Goal: Task Accomplishment & Management: Manage account settings

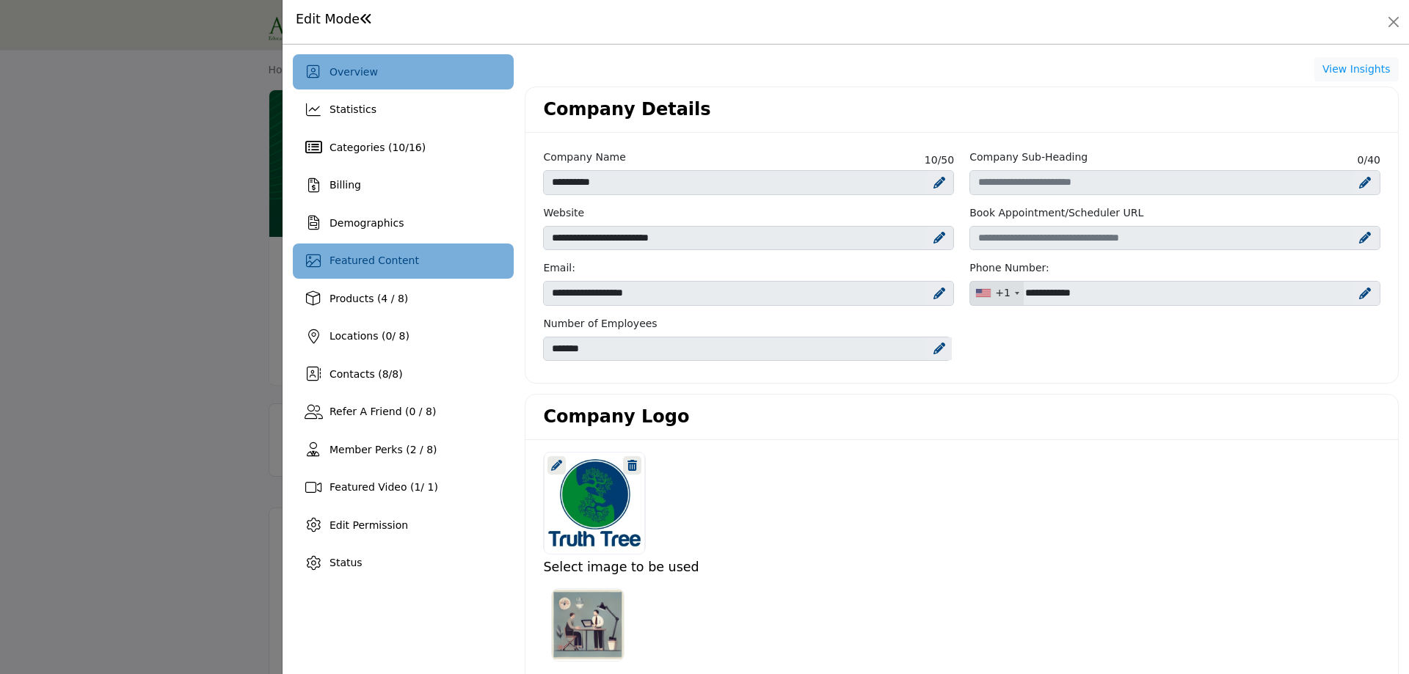
click at [400, 266] on span "Featured Content" at bounding box center [375, 261] width 90 height 12
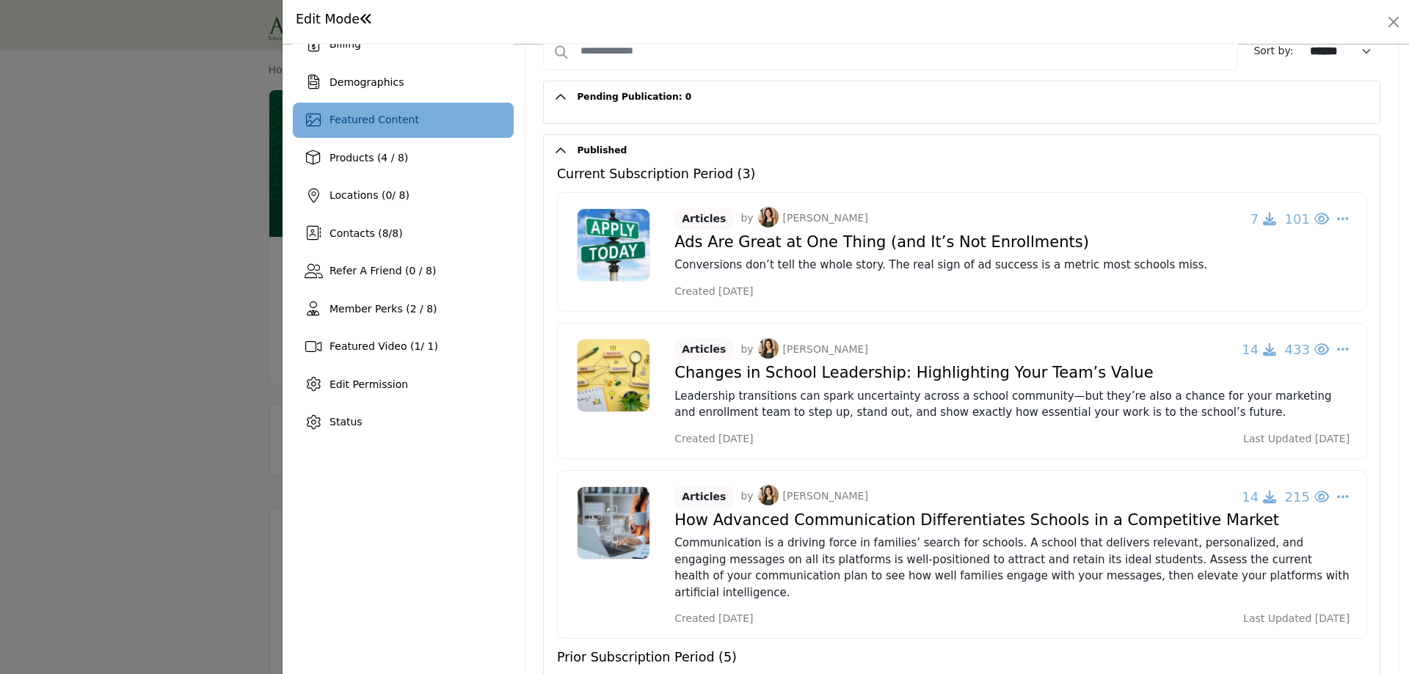
scroll to position [147, 0]
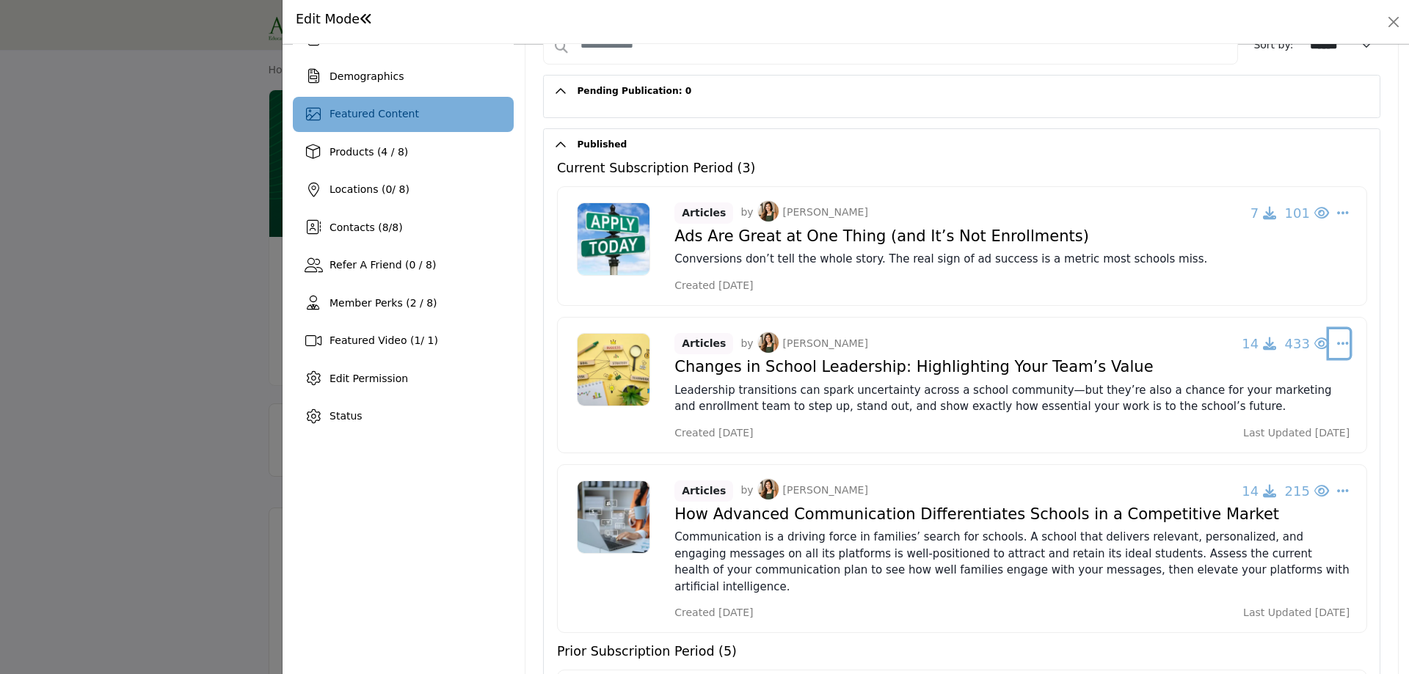
click at [1337, 347] on icon "Select Dropdown Options" at bounding box center [1343, 343] width 12 height 13
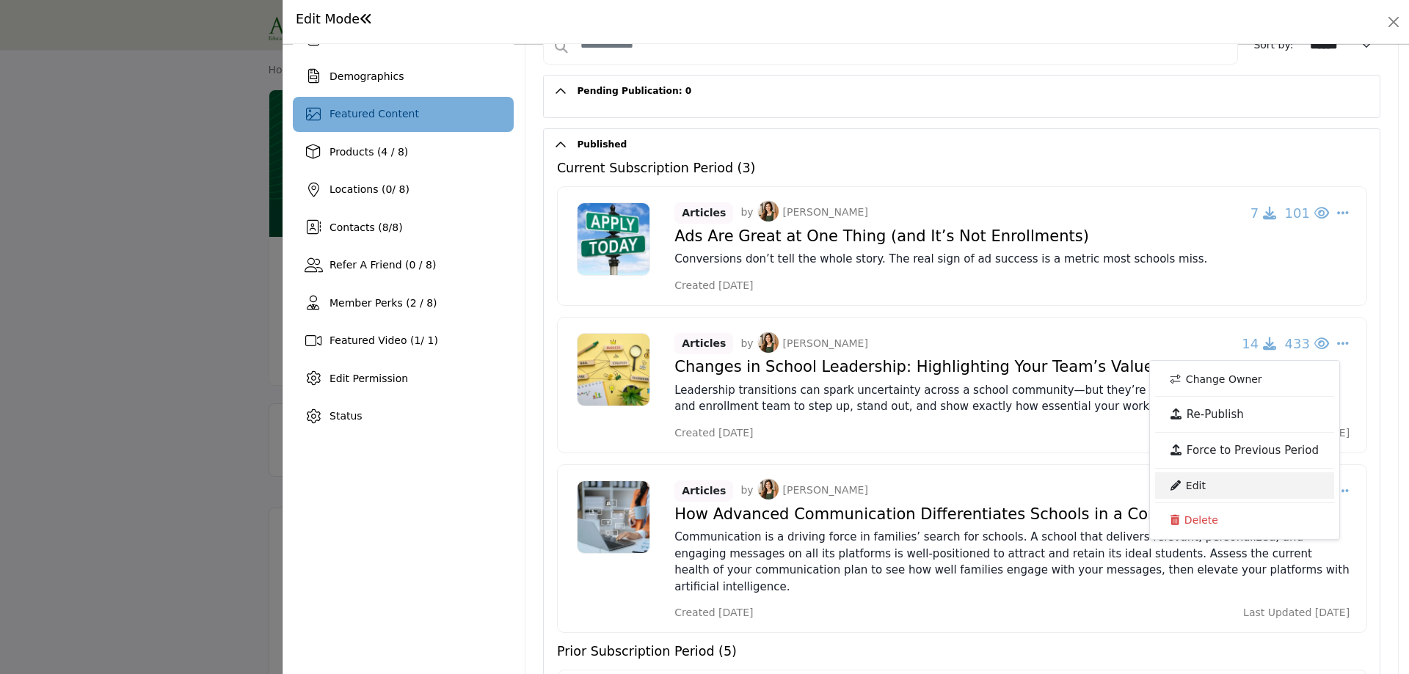
click at [1206, 485] on link "Edit" at bounding box center [1244, 486] width 179 height 26
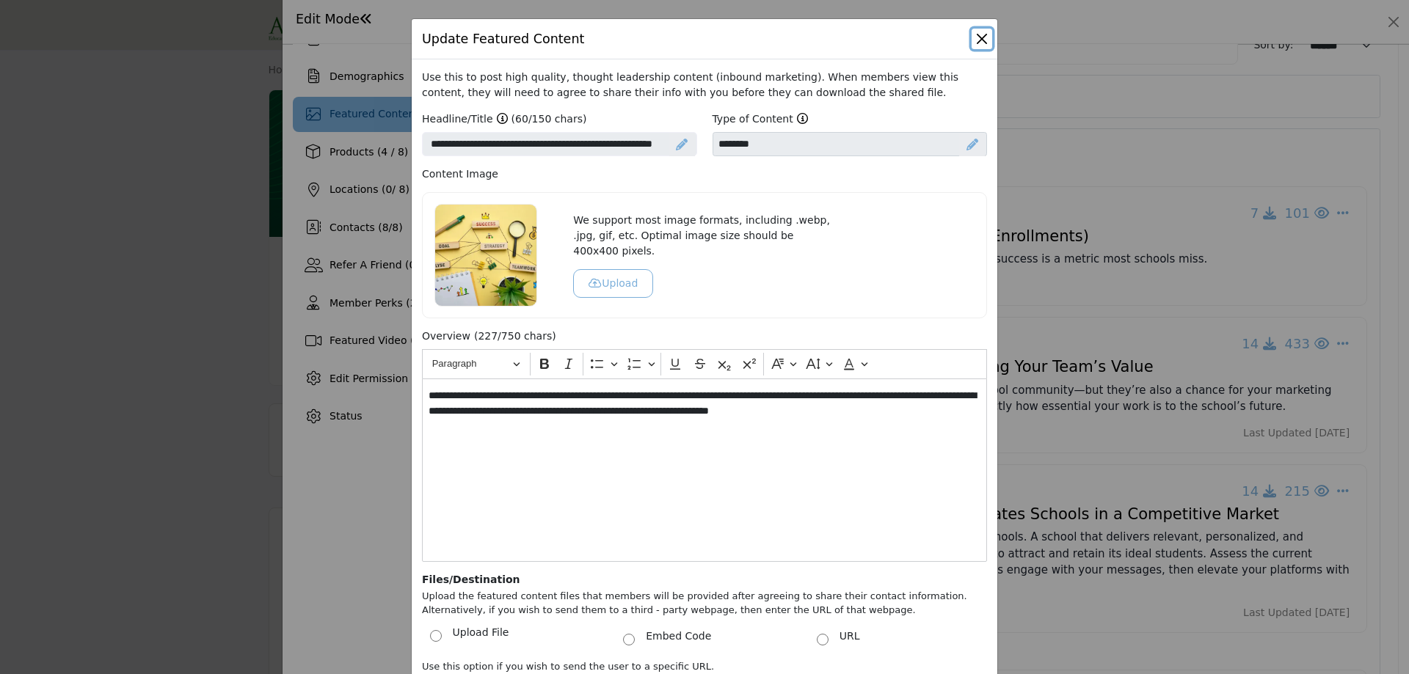
click at [981, 38] on button "Close" at bounding box center [982, 39] width 21 height 21
select select
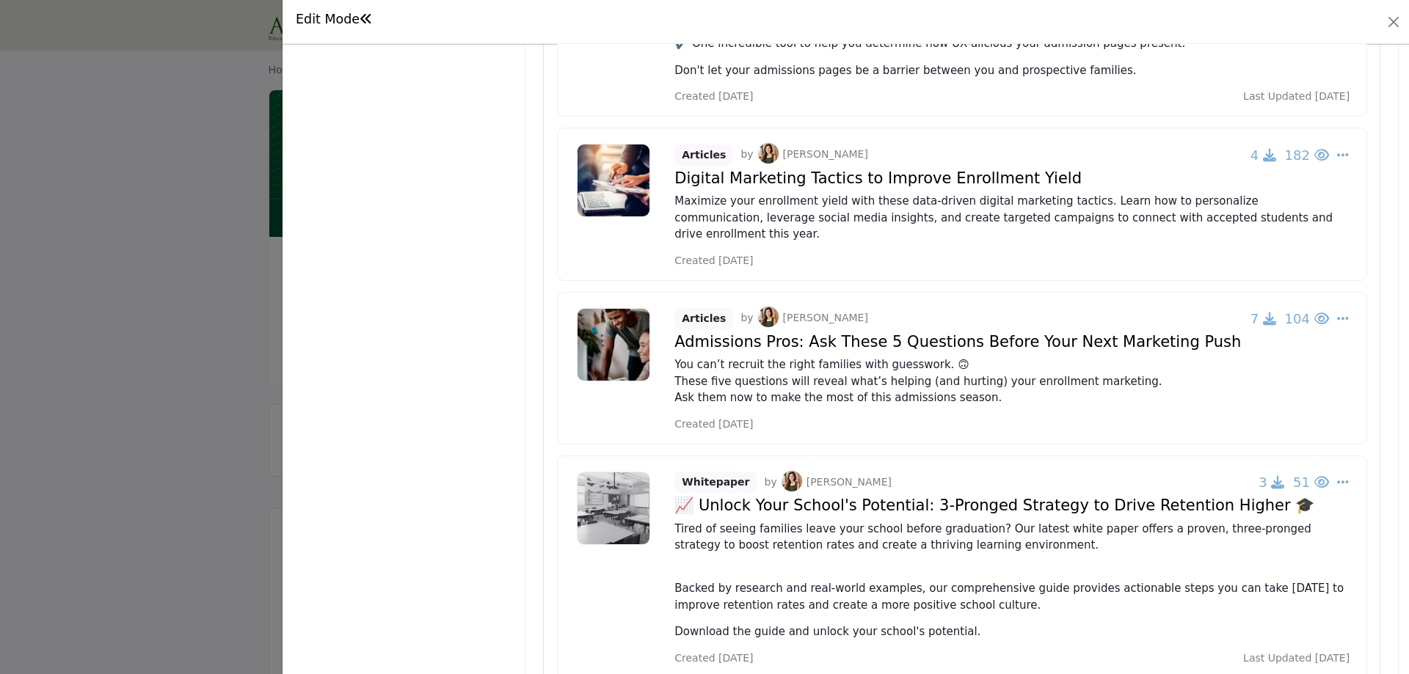
scroll to position [954, 0]
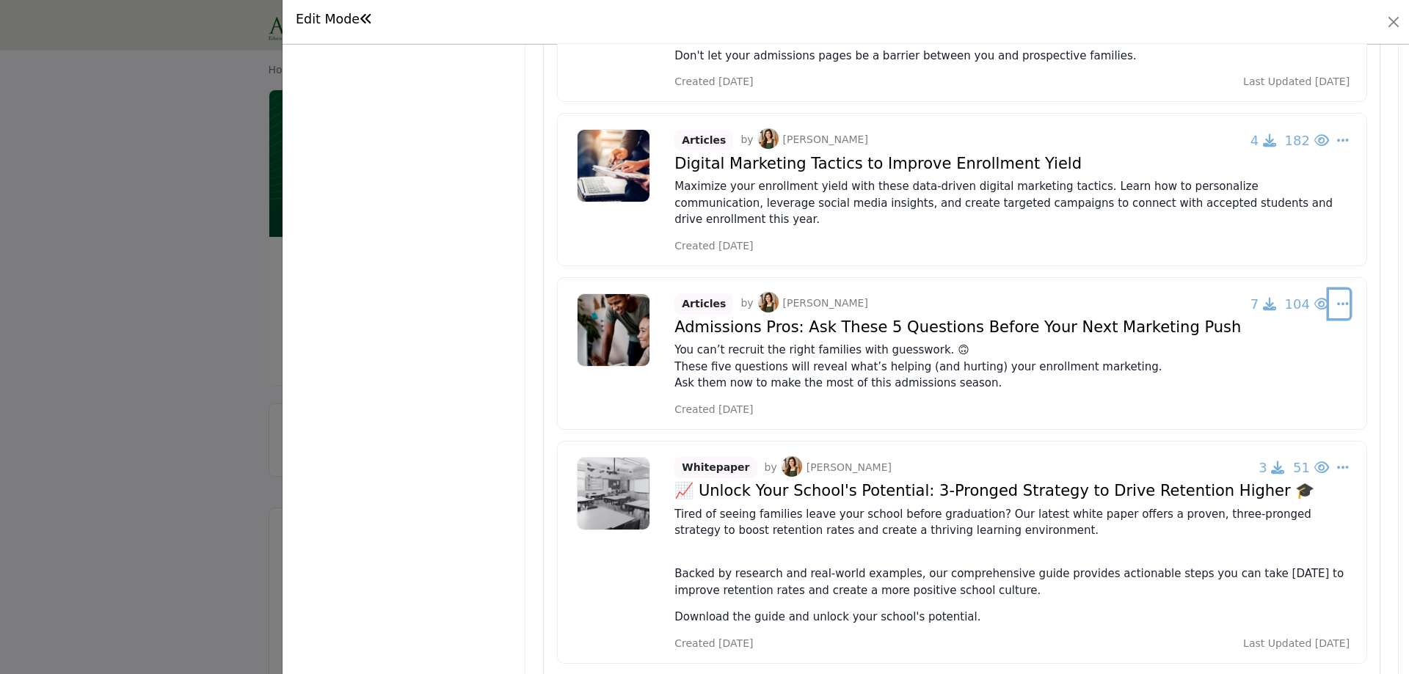
click at [1337, 297] on icon "Select Dropdown Options" at bounding box center [1343, 303] width 12 height 13
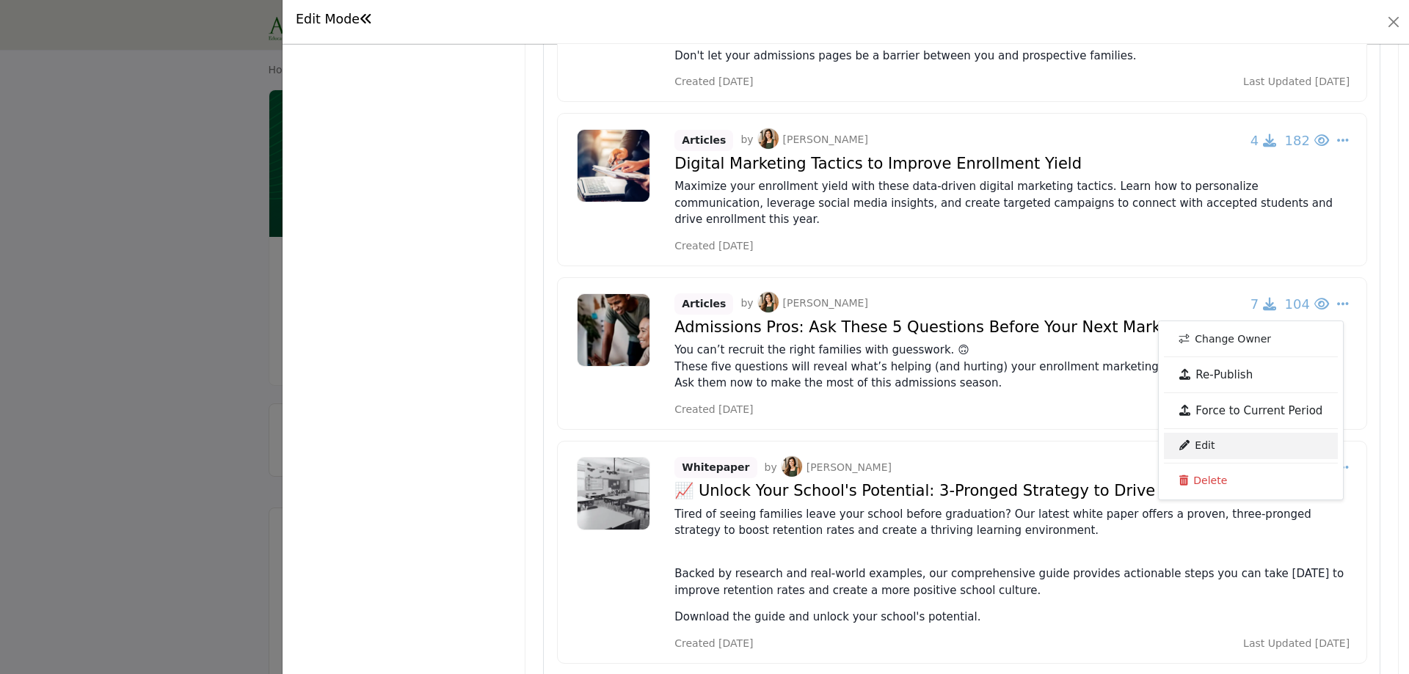
click at [1207, 433] on link "Edit" at bounding box center [1251, 446] width 174 height 26
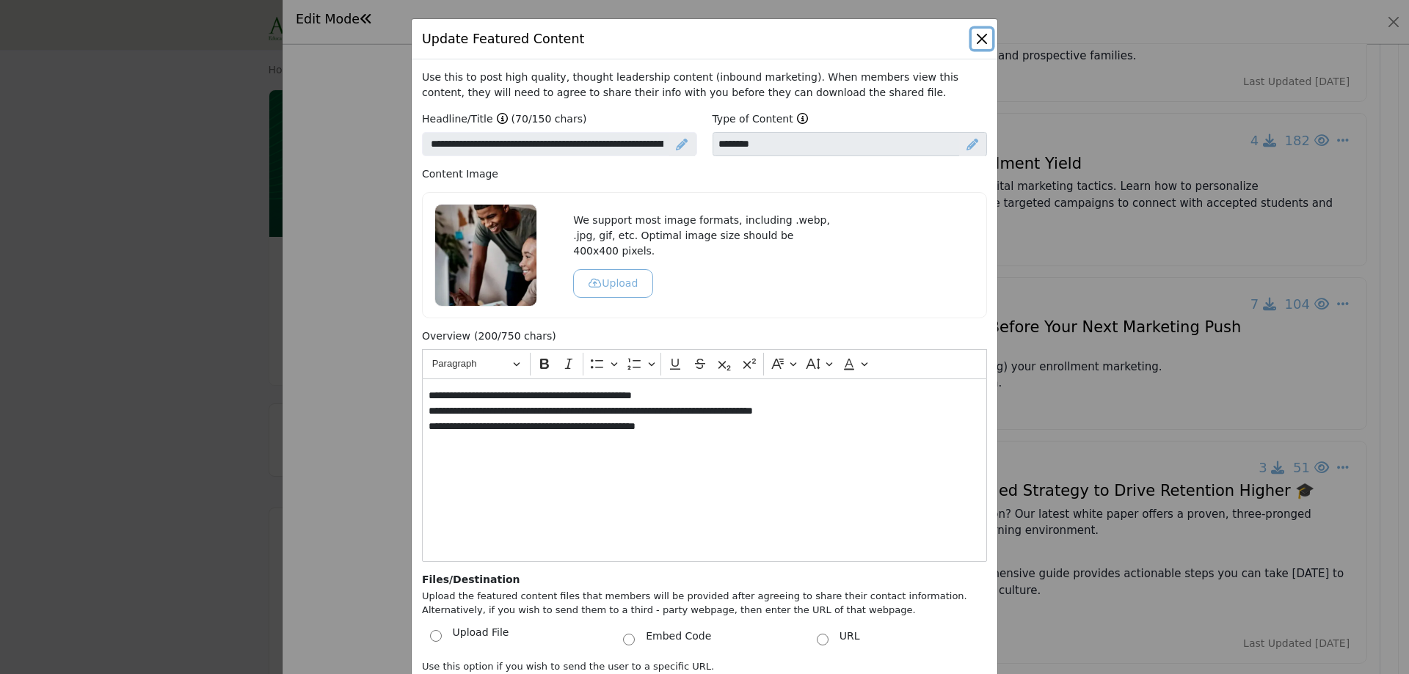
click at [975, 34] on button "Close" at bounding box center [982, 39] width 21 height 21
select select
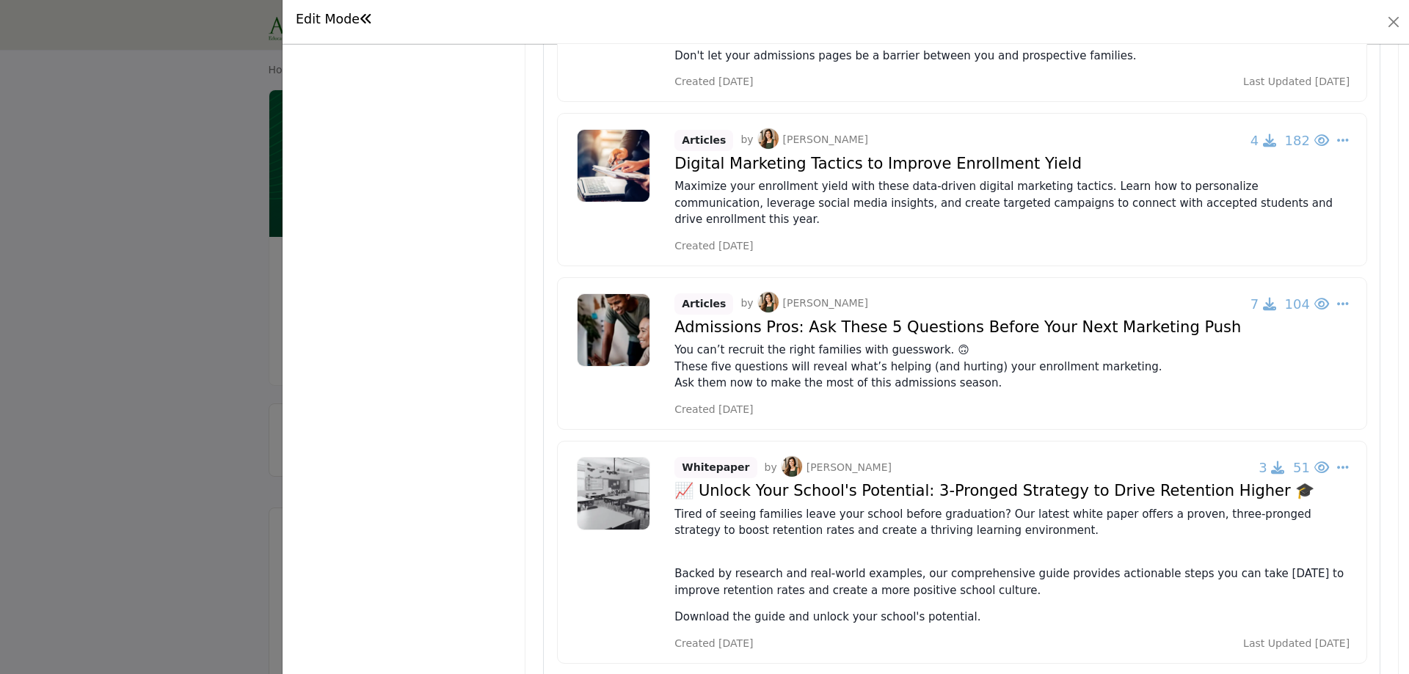
drag, startPoint x: 675, startPoint y: 379, endPoint x: 777, endPoint y: 378, distance: 102.0
click at [777, 402] on div "Created [DATE]" at bounding box center [1011, 409] width 675 height 15
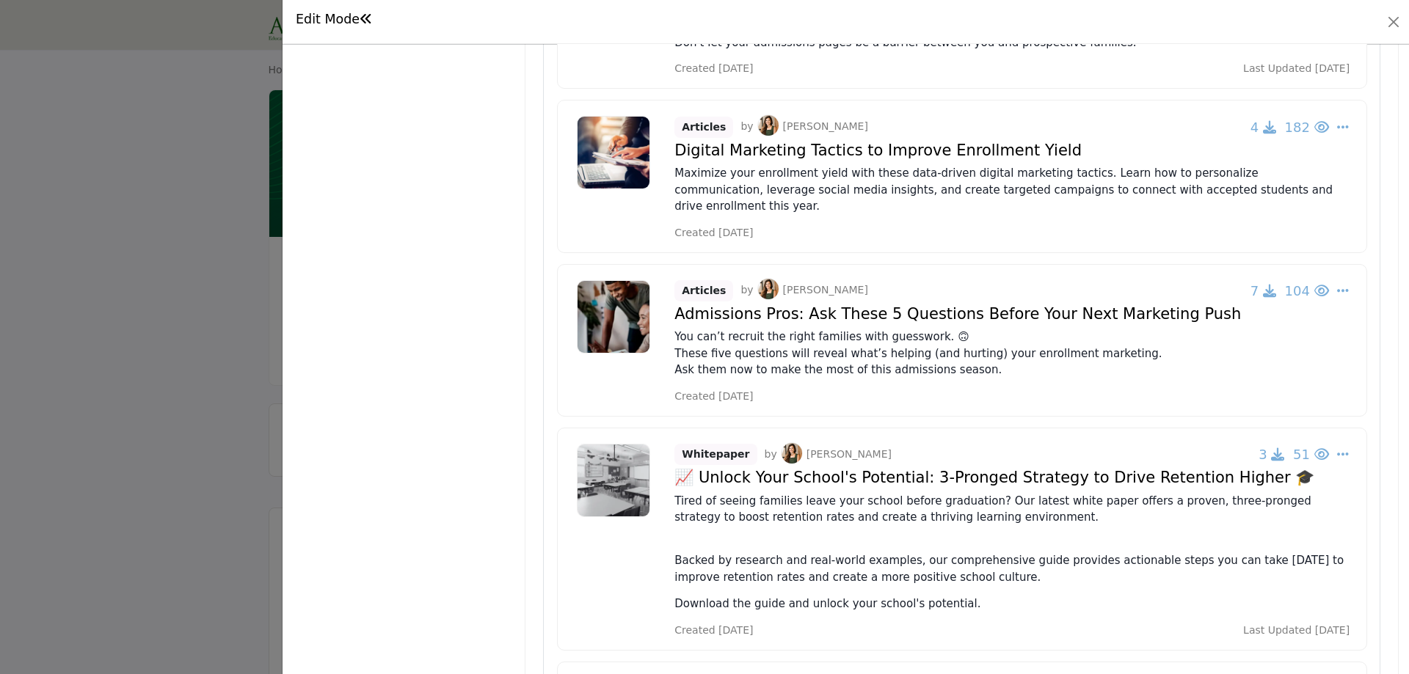
scroll to position [966, 0]
drag, startPoint x: 674, startPoint y: 280, endPoint x: 787, endPoint y: 284, distance: 113.1
click at [787, 307] on h4 "Admissions Pros: Ask These 5 Questions Before Your Next Marketing Push" at bounding box center [1011, 316] width 675 height 18
copy h4 "Admissions Pros"
click at [125, 37] on div at bounding box center [704, 337] width 1409 height 674
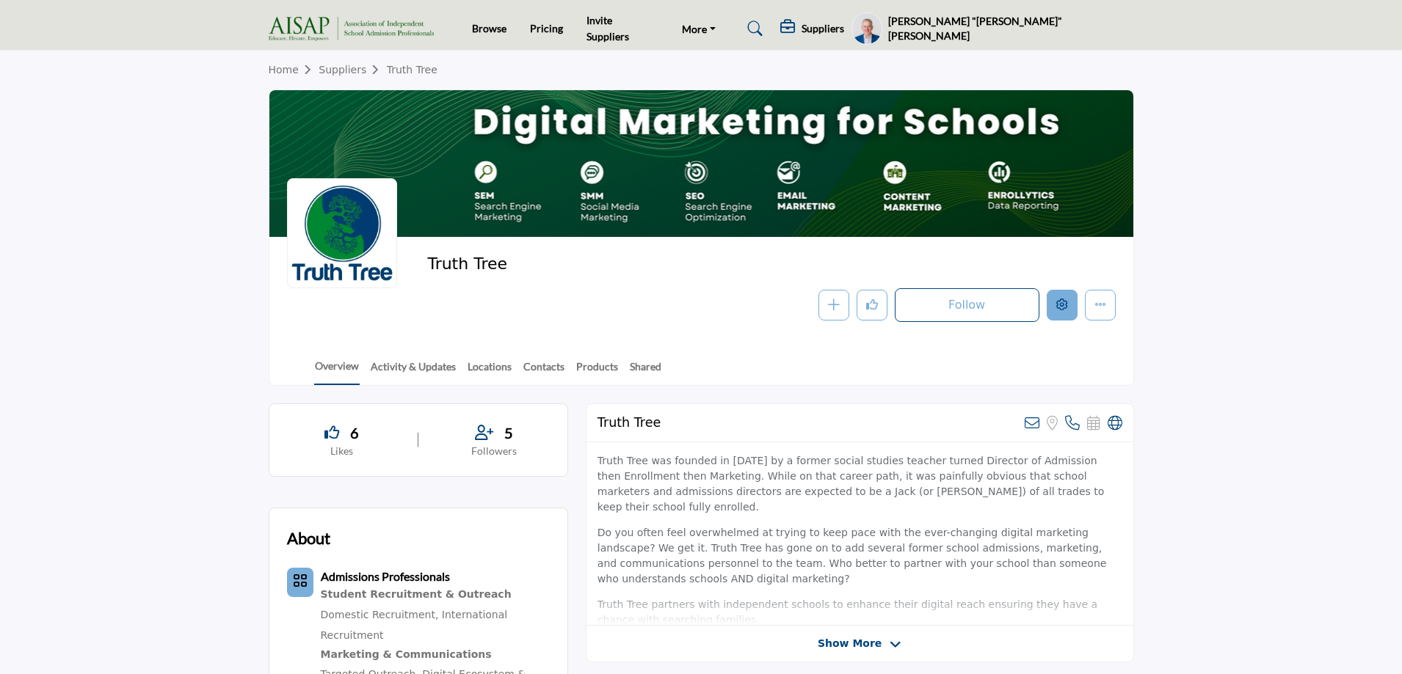
click at [1061, 305] on icon "Edit company" at bounding box center [1062, 305] width 12 height 12
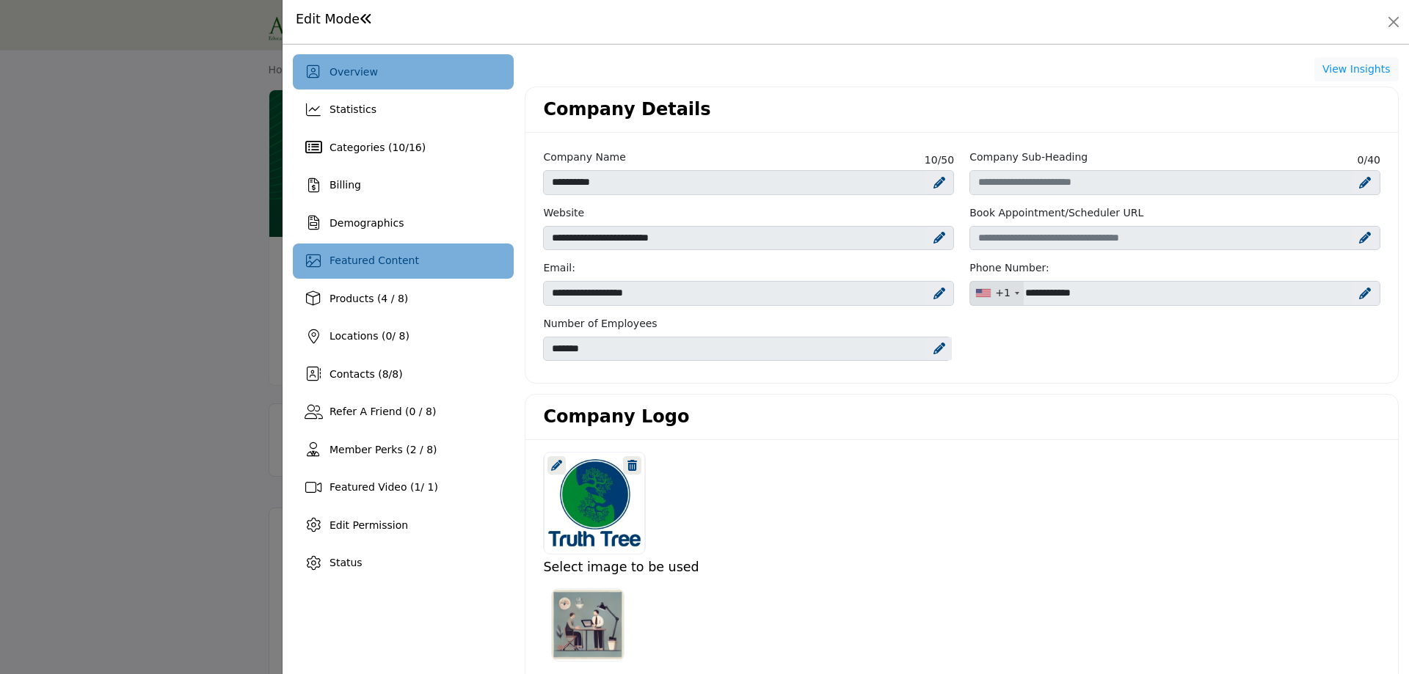
click at [374, 258] on span "Featured Content" at bounding box center [375, 261] width 90 height 12
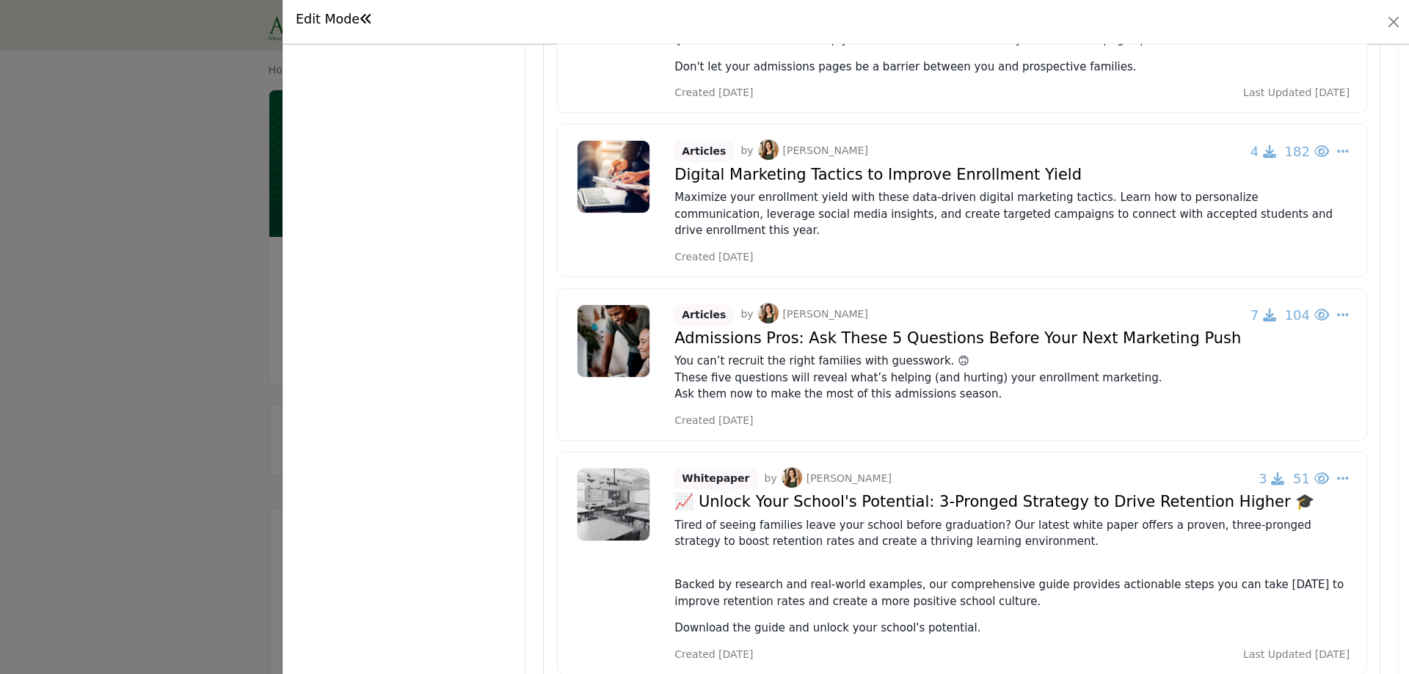
scroll to position [966, 0]
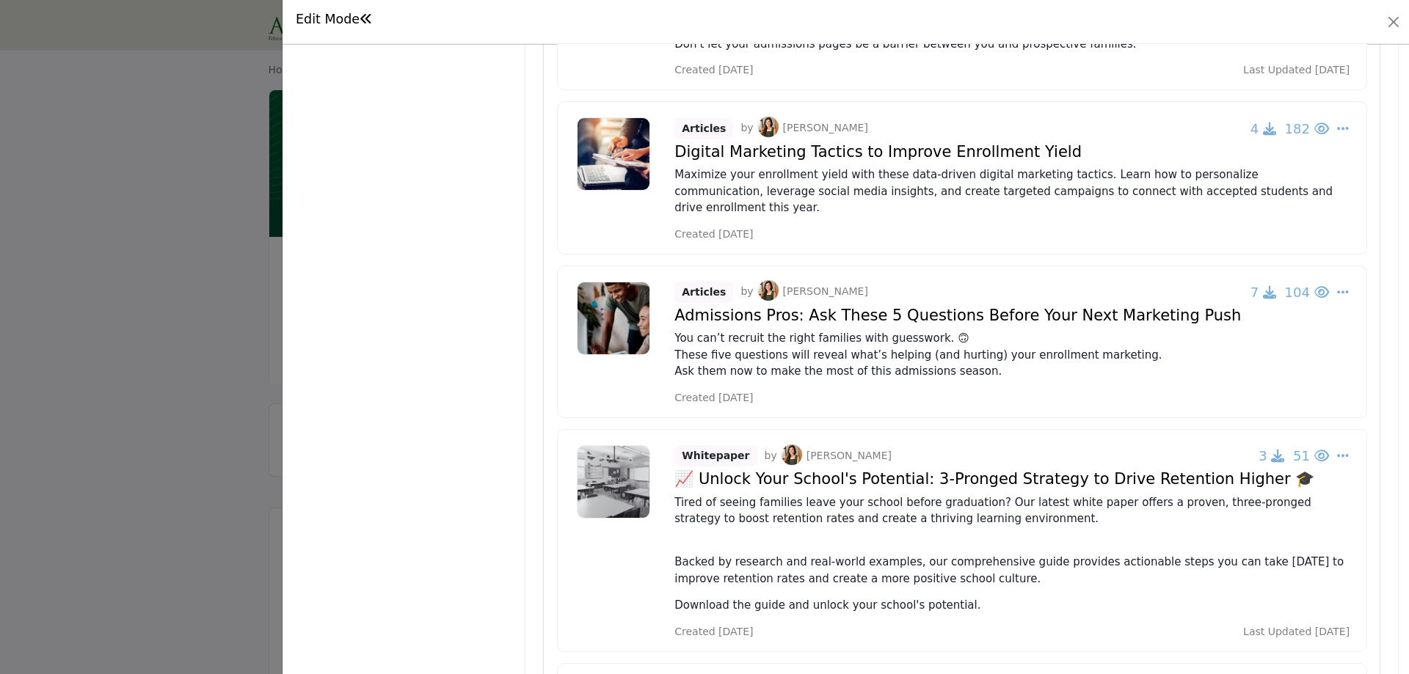
drag, startPoint x: 712, startPoint y: 374, endPoint x: 789, endPoint y: 368, distance: 77.3
click at [786, 368] on div "Articles by [PERSON_NAME] 7 104 Change Owner Re-Publish Force to Current Period" at bounding box center [962, 342] width 810 height 153
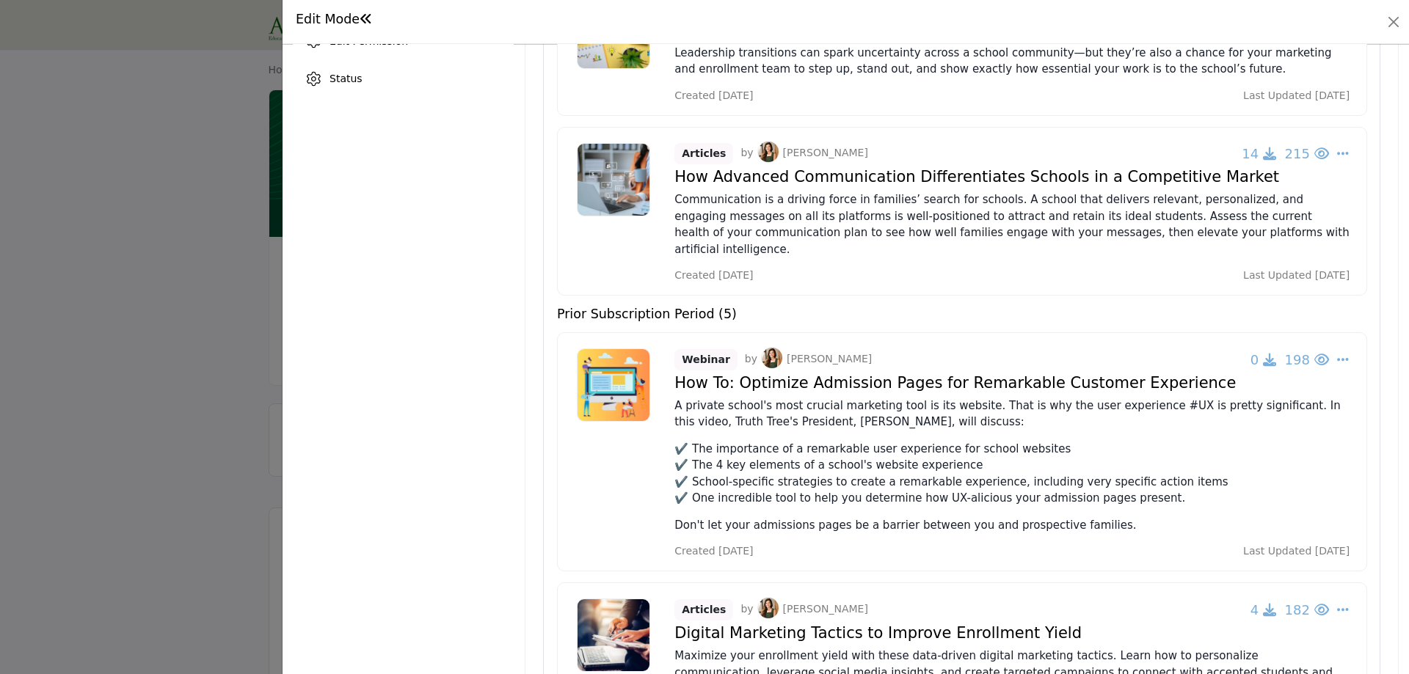
scroll to position [452, 0]
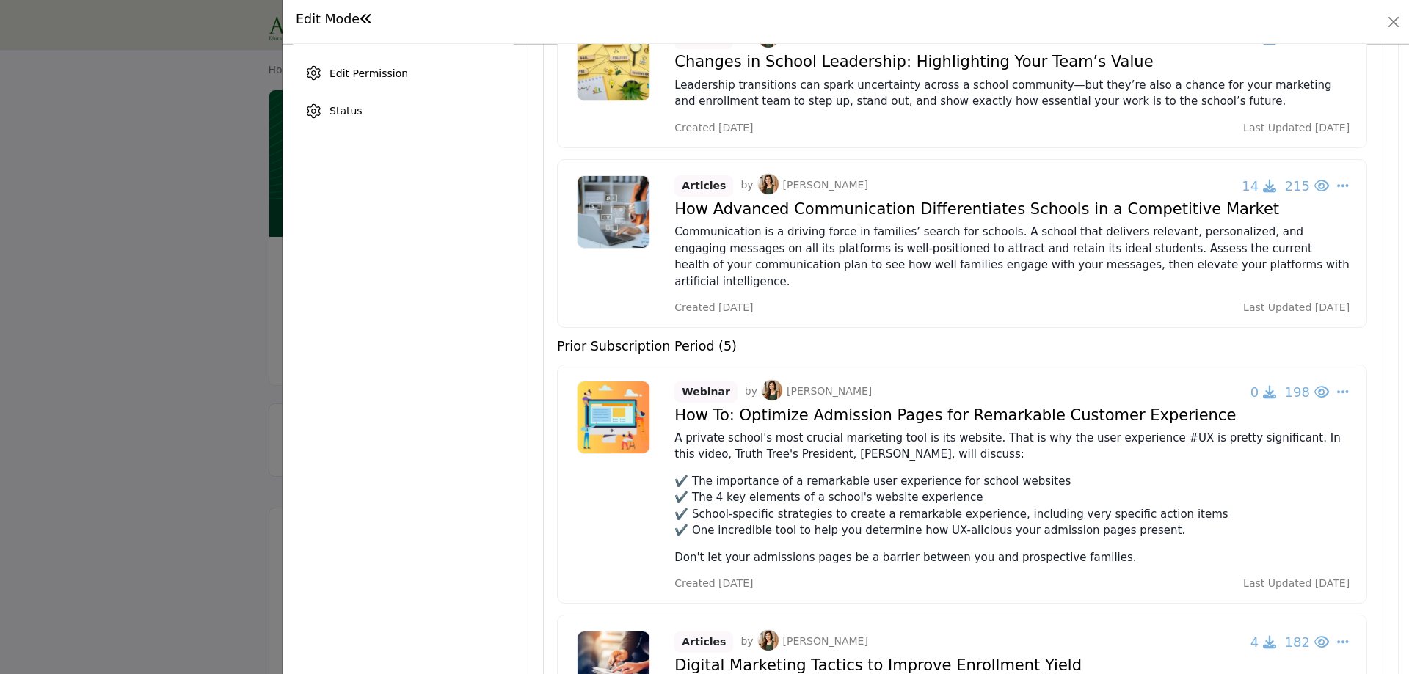
click at [676, 339] on h5 "Prior Subscription Period (5)" at bounding box center [647, 346] width 180 height 15
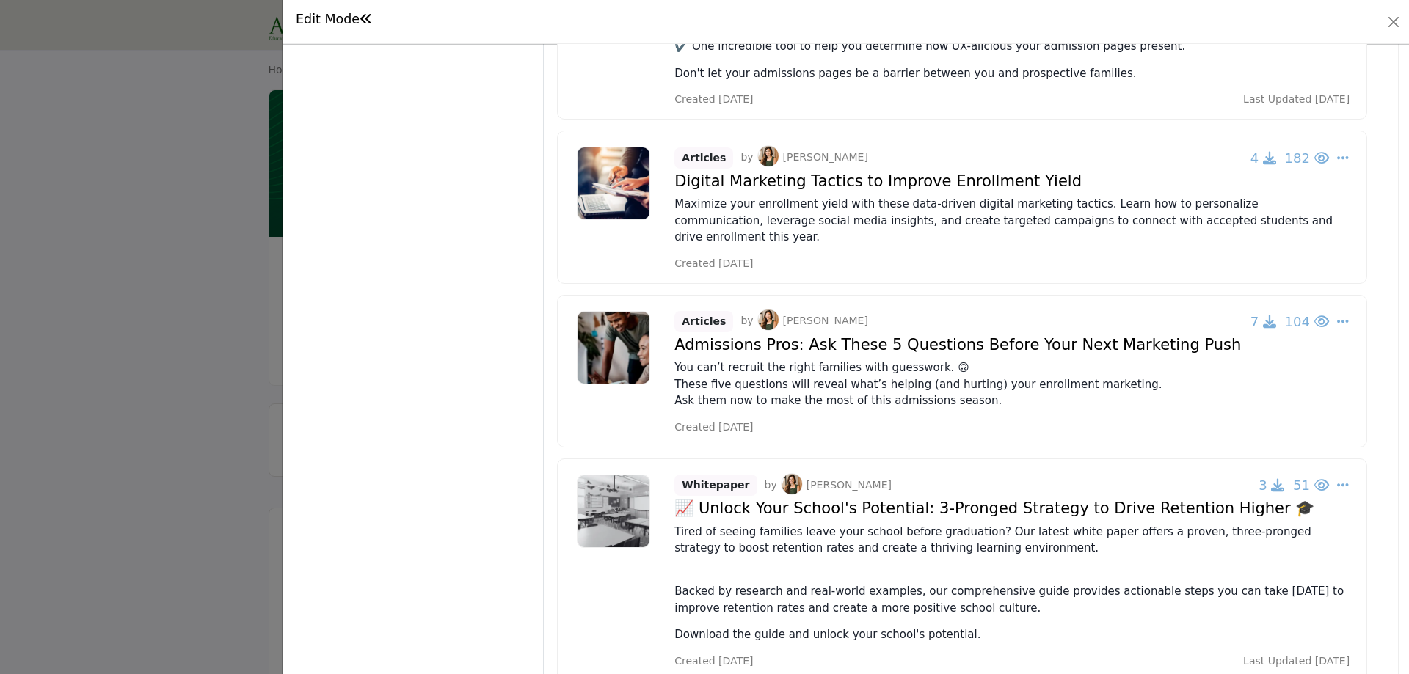
scroll to position [892, 0]
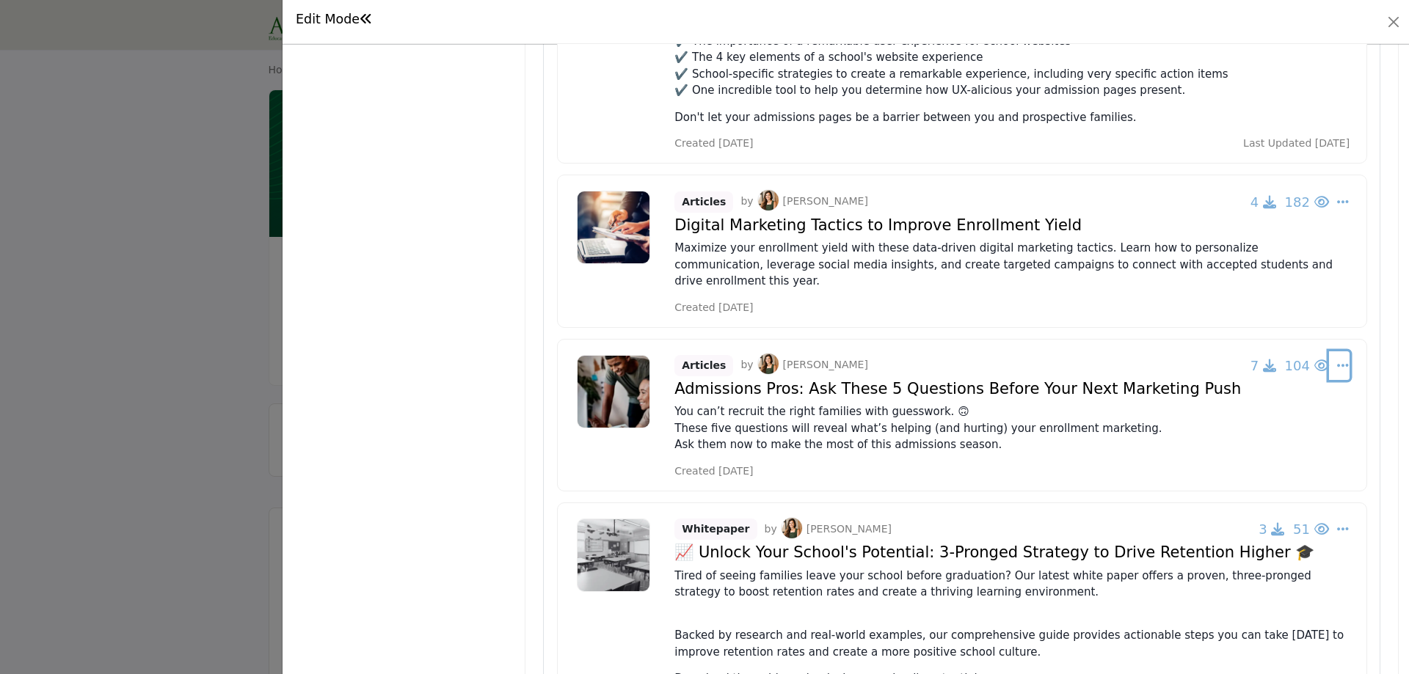
click at [1337, 359] on icon "Select Dropdown Options" at bounding box center [1343, 365] width 12 height 13
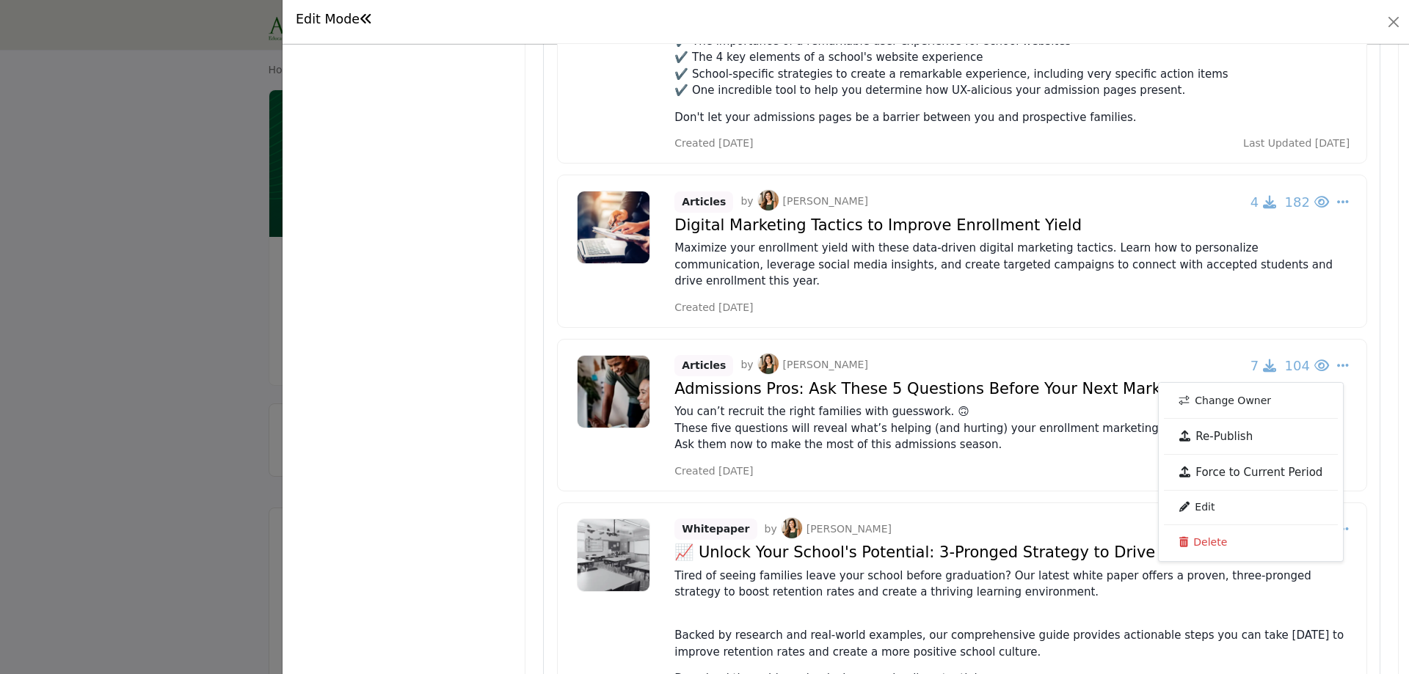
click at [406, 383] on div "Overview Statistics Categories ( 10 / 16 ) Billing Demographics 0" at bounding box center [403, 40] width 221 height 1756
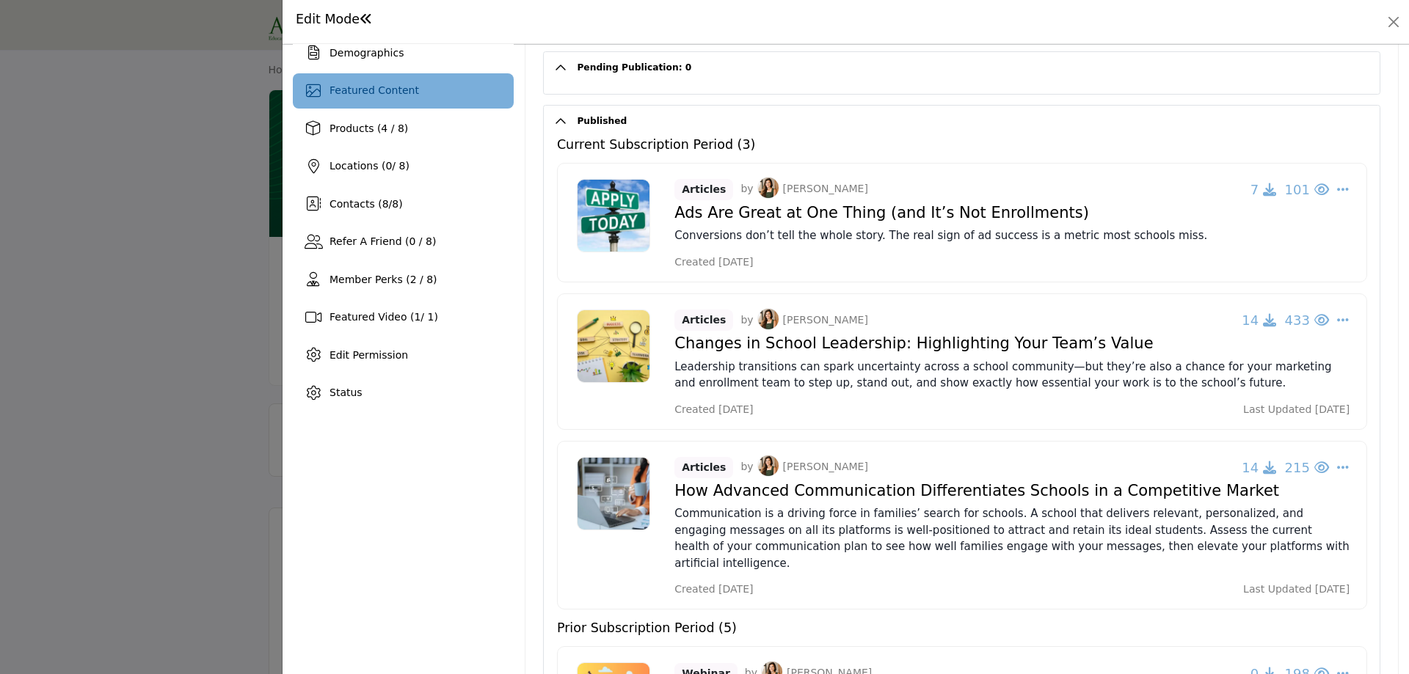
scroll to position [0, 0]
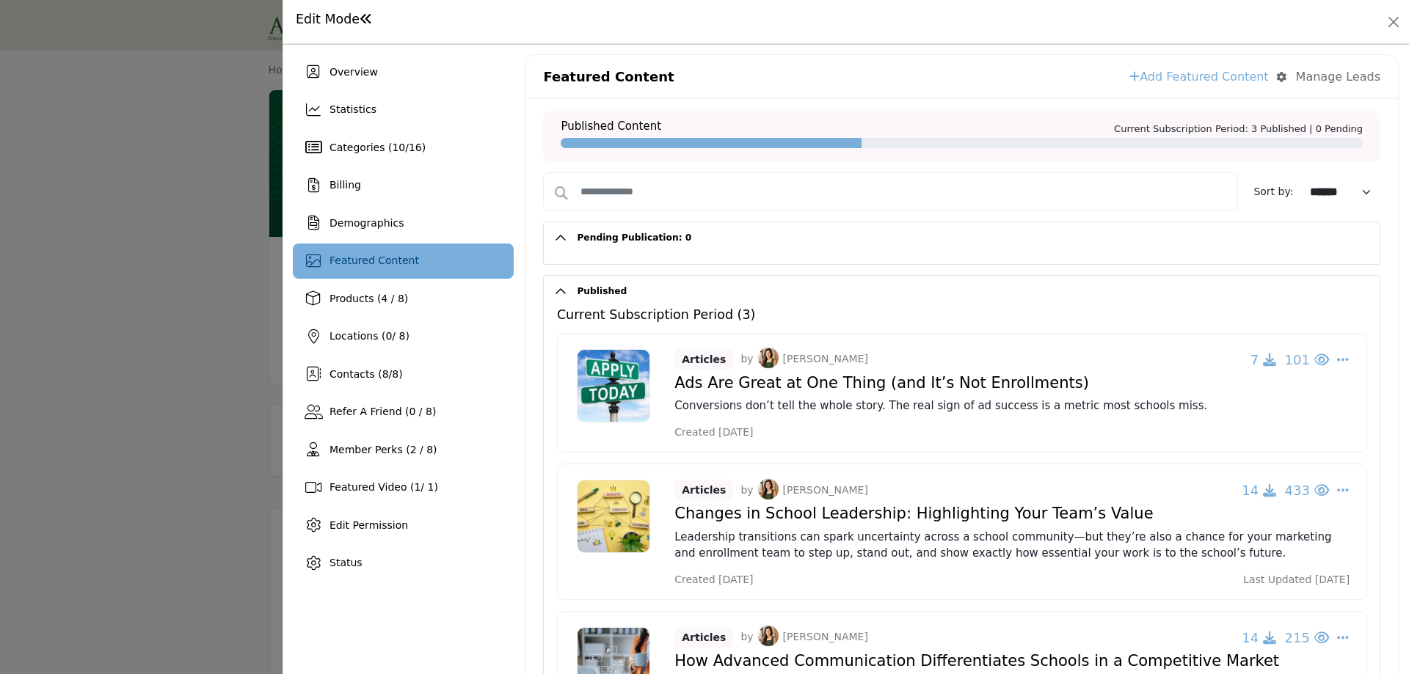
click at [418, 261] on div "Featured Content" at bounding box center [403, 261] width 221 height 35
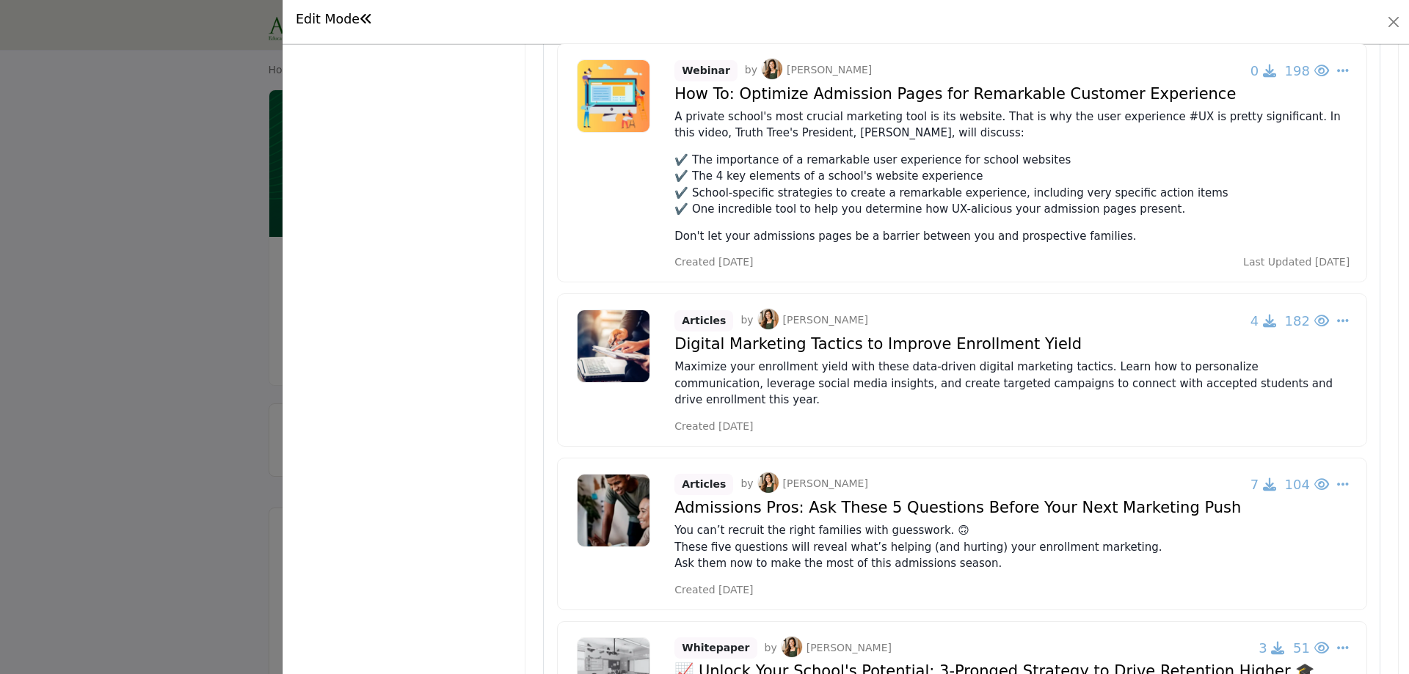
scroll to position [1101, 0]
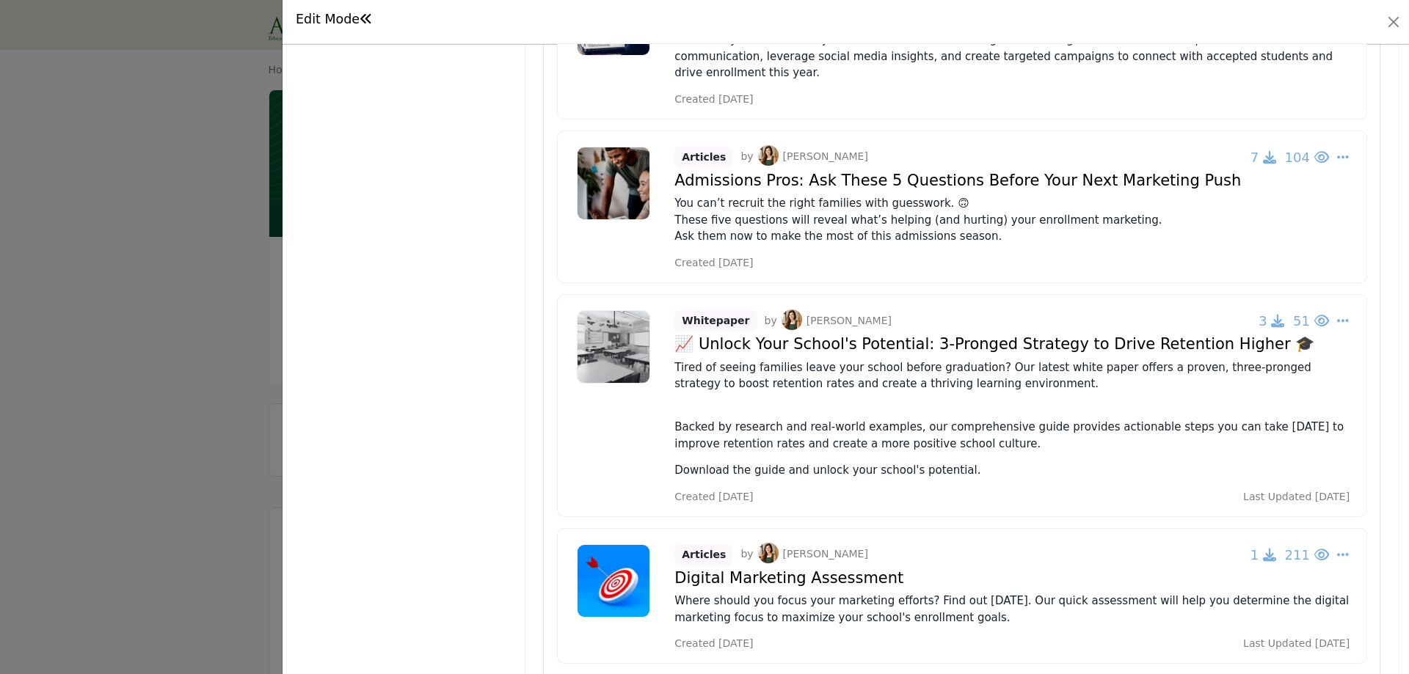
drag, startPoint x: 681, startPoint y: 150, endPoint x: 691, endPoint y: 120, distance: 31.8
drag, startPoint x: 691, startPoint y: 120, endPoint x: 603, endPoint y: 313, distance: 212.2
drag, startPoint x: 603, startPoint y: 313, endPoint x: 410, endPoint y: 340, distance: 194.9
